Goal: Check status: Check status

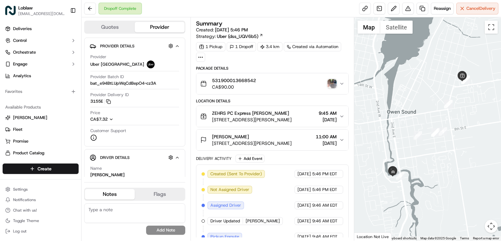
click at [331, 87] on img "button" at bounding box center [332, 83] width 9 height 9
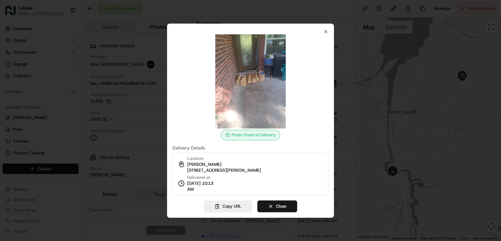
click at [322, 33] on div "Photo Proof of Delivery Delivery Details Location Trevor Rae 170 4th St W, Owen…" at bounding box center [251, 112] width 156 height 166
click at [325, 33] on icon "button" at bounding box center [326, 31] width 5 height 5
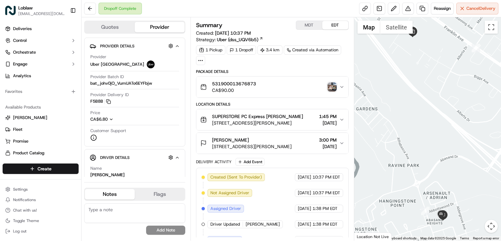
click at [332, 88] on img "button" at bounding box center [332, 86] width 9 height 9
